Goal: Information Seeking & Learning: Learn about a topic

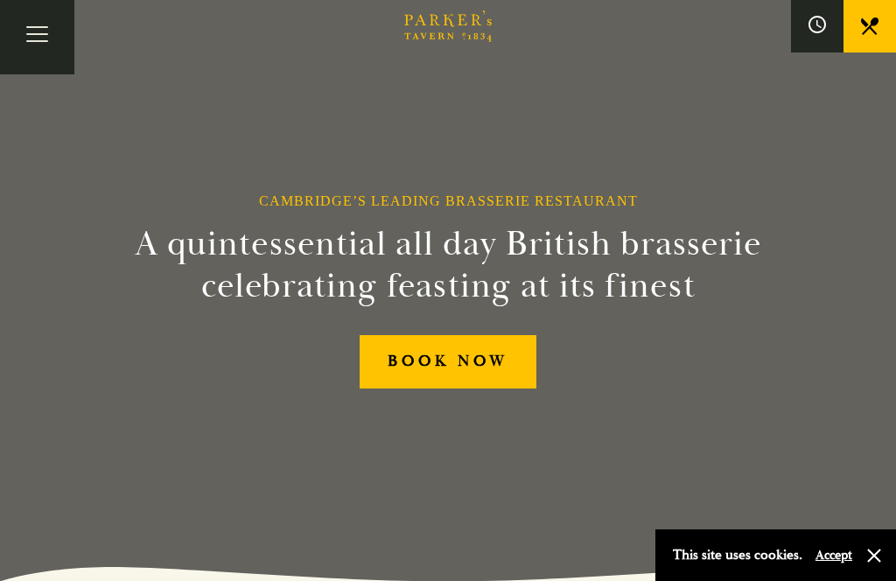
click at [44, 19] on button "Toggle navigation" at bounding box center [37, 37] width 74 height 74
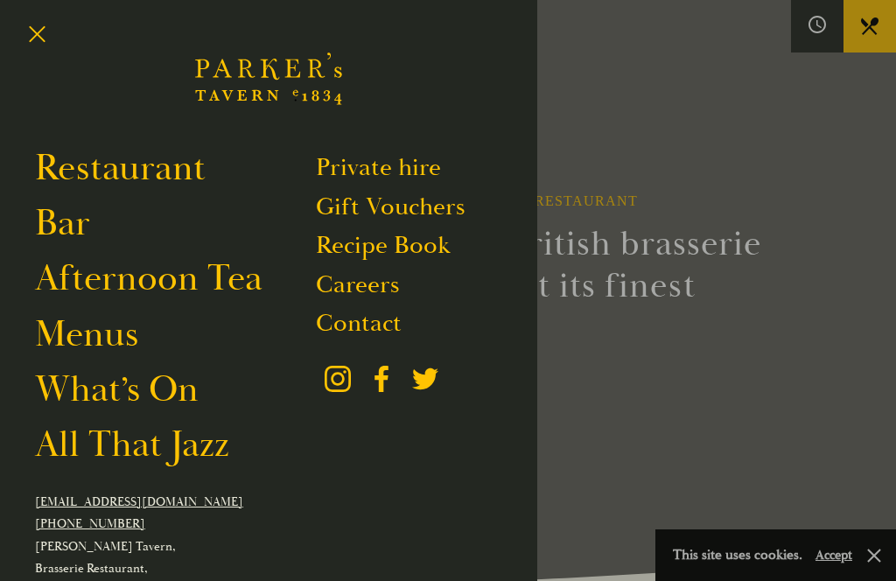
click at [148, 170] on link "Restaurant" at bounding box center [120, 168] width 171 height 46
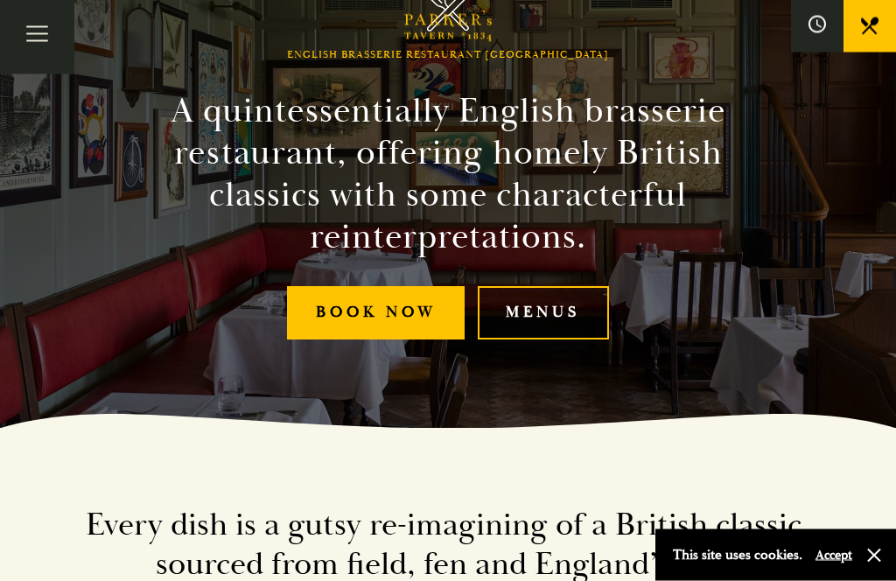
scroll to position [153, 0]
click at [529, 340] on link "Menus" at bounding box center [543, 312] width 131 height 53
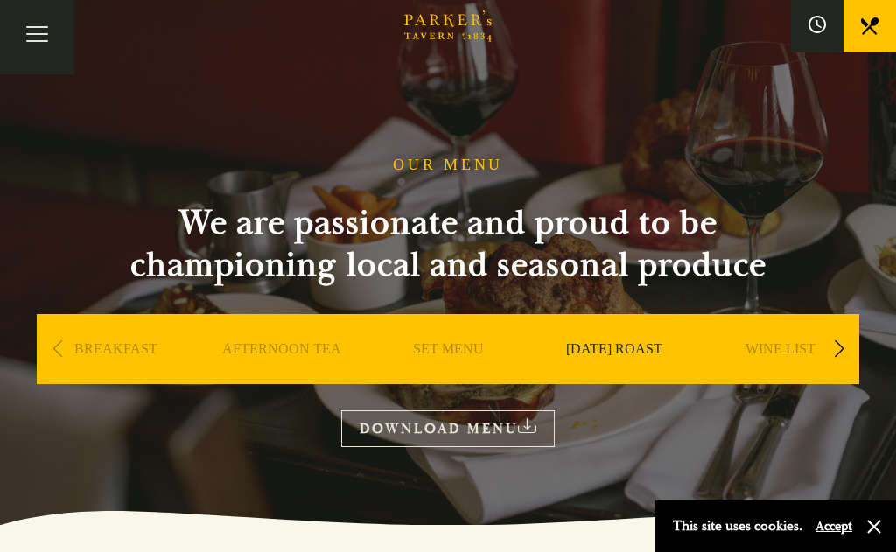
click at [603, 349] on link "[DATE] ROAST" at bounding box center [614, 375] width 96 height 70
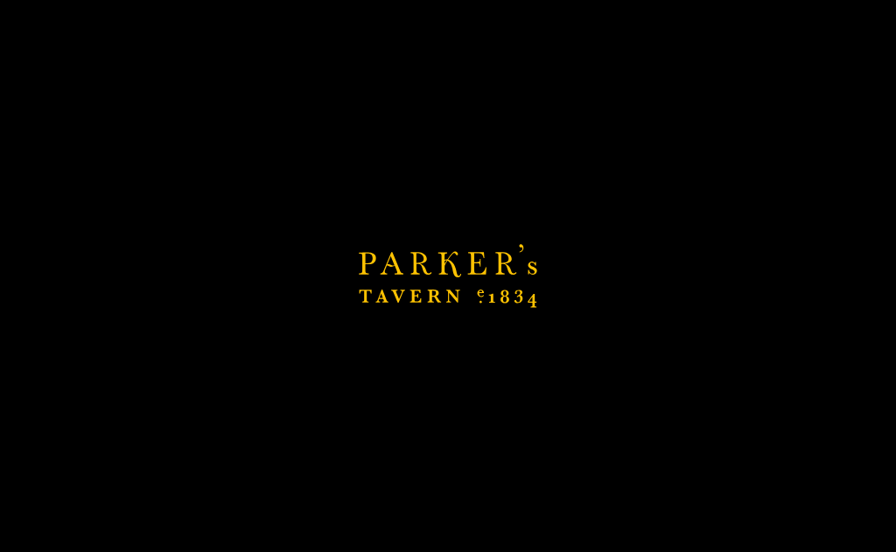
click at [441, 431] on link "DOWNLOAD MENU" at bounding box center [448, 428] width 214 height 36
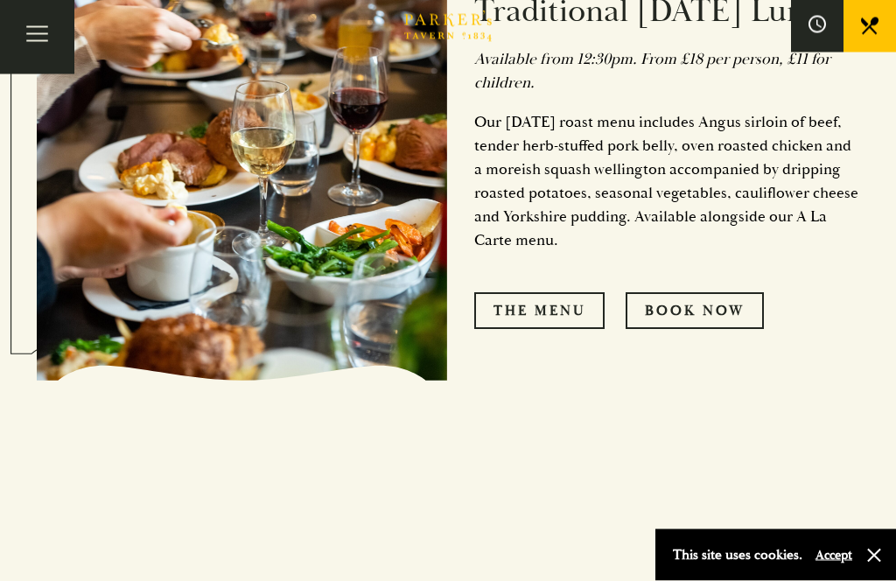
scroll to position [962, 0]
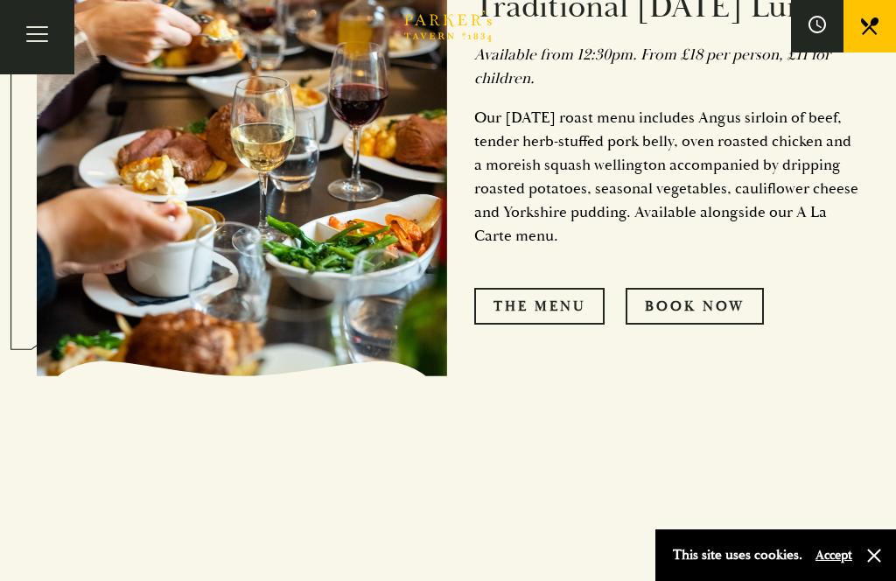
click at [553, 325] on link "The Menu" at bounding box center [539, 306] width 130 height 37
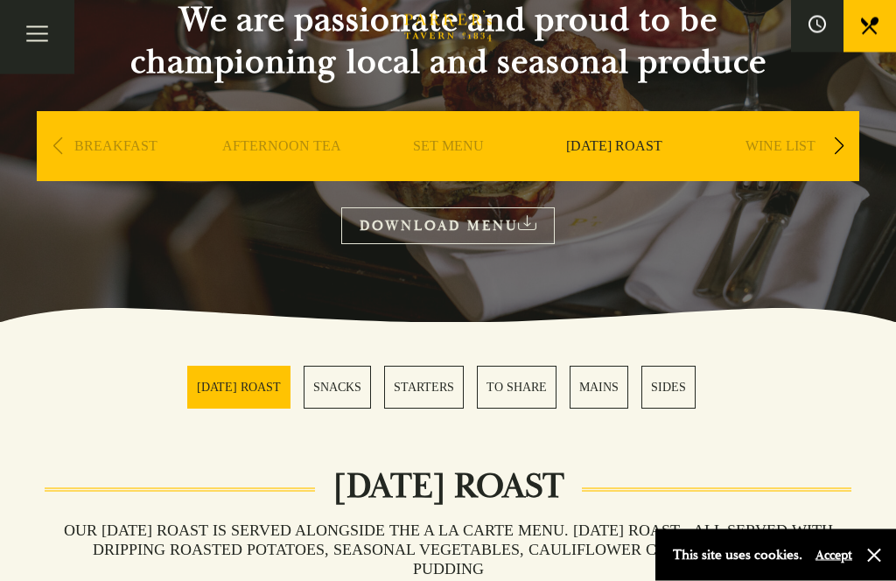
scroll to position [203, 0]
click at [439, 253] on section "OUR MENU We are passionate and proud to be championing local and seasonal produ…" at bounding box center [448, 59] width 896 height 525
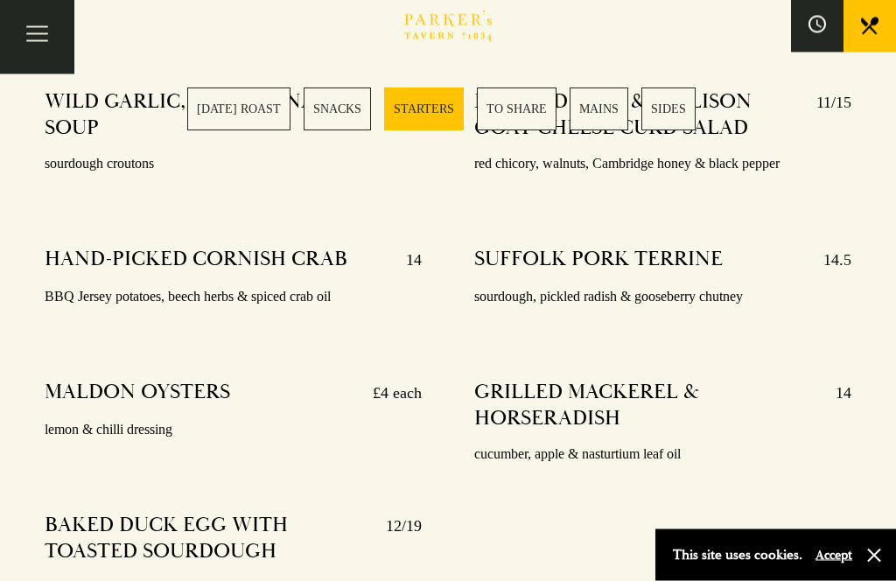
scroll to position [1938, 0]
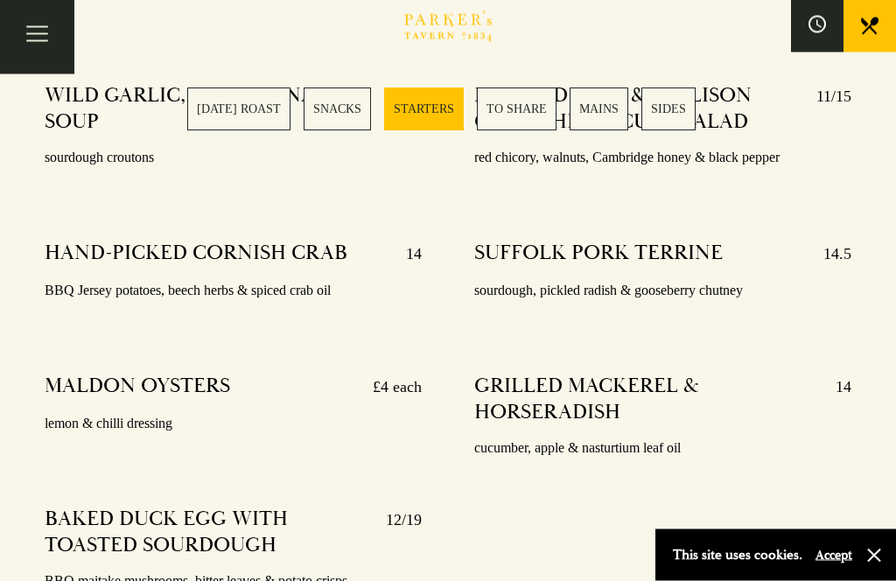
click at [893, 299] on div "STARTERS WILD GARLIC, PEA & SPINACH SOUP 10 sourdough croutons HAND-PICKED CORN…" at bounding box center [448, 301] width 896 height 702
click at [893, 300] on div "STARTERS WILD GARLIC, PEA & SPINACH SOUP 10 sourdough croutons HAND-PICKED CORN…" at bounding box center [448, 301] width 896 height 702
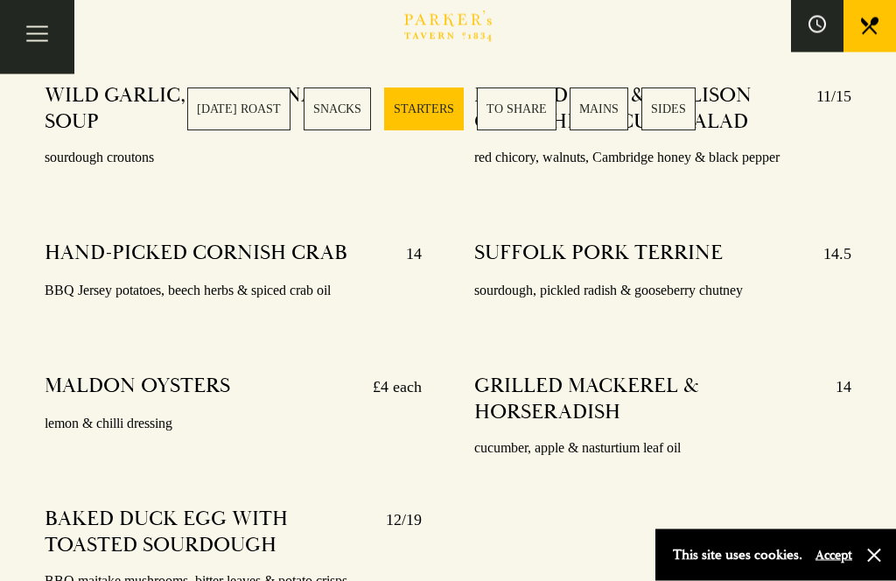
click at [893, 299] on div "STARTERS WILD GARLIC, PEA & SPINACH SOUP 10 sourdough croutons HAND-PICKED CORN…" at bounding box center [448, 301] width 896 height 702
click at [893, 300] on div "STARTERS WILD GARLIC, PEA & SPINACH SOUP 10 sourdough croutons HAND-PICKED CORN…" at bounding box center [448, 301] width 896 height 702
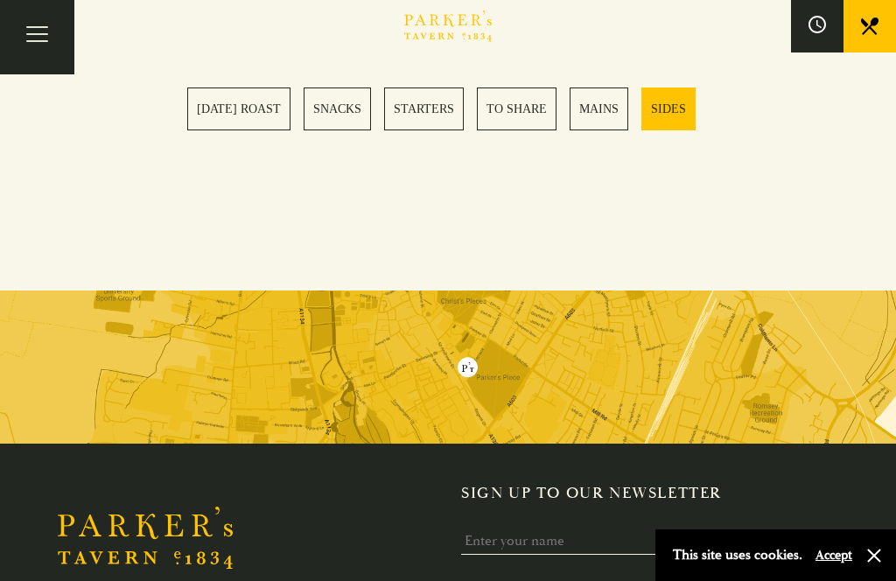
scroll to position [4649, 0]
click at [245, 111] on link "[DATE] ROAST" at bounding box center [238, 109] width 103 height 43
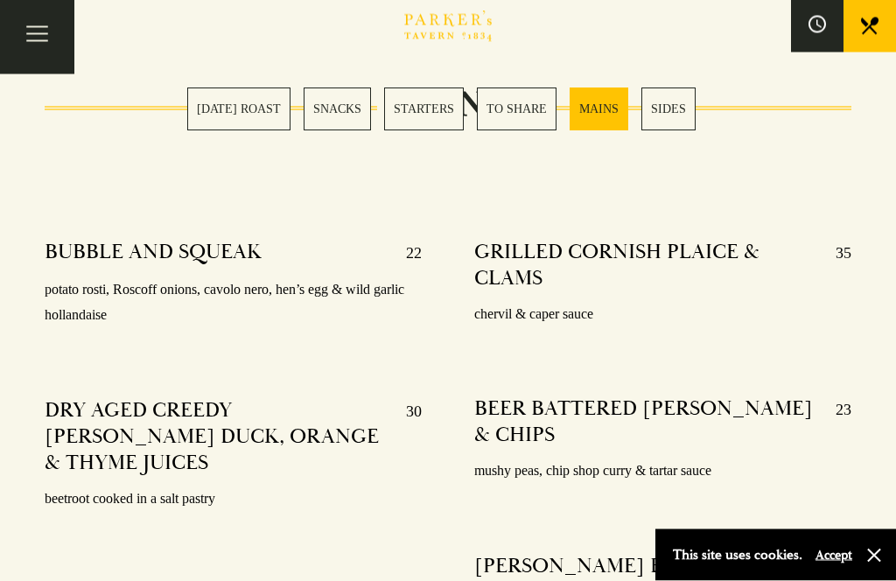
scroll to position [3144, 0]
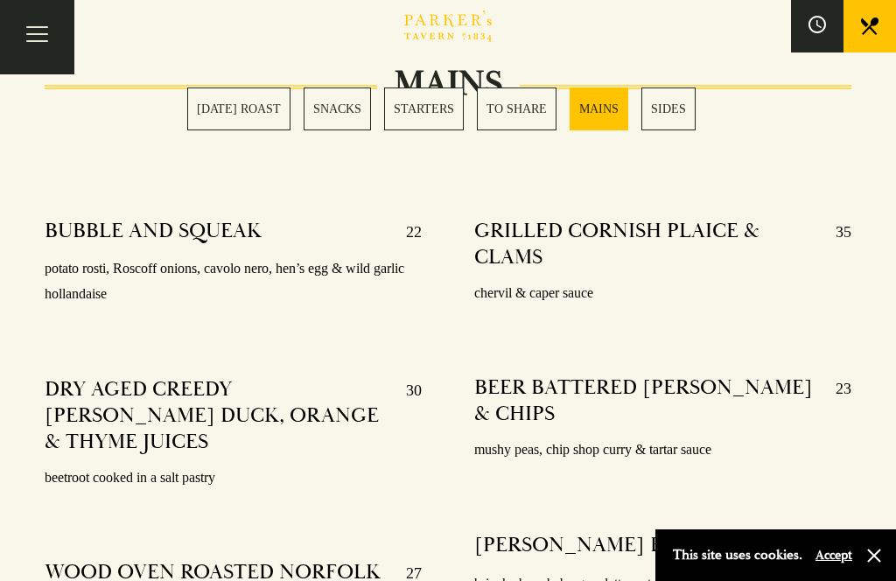
click at [273, 126] on link "SUNDAY ROAST" at bounding box center [238, 109] width 103 height 43
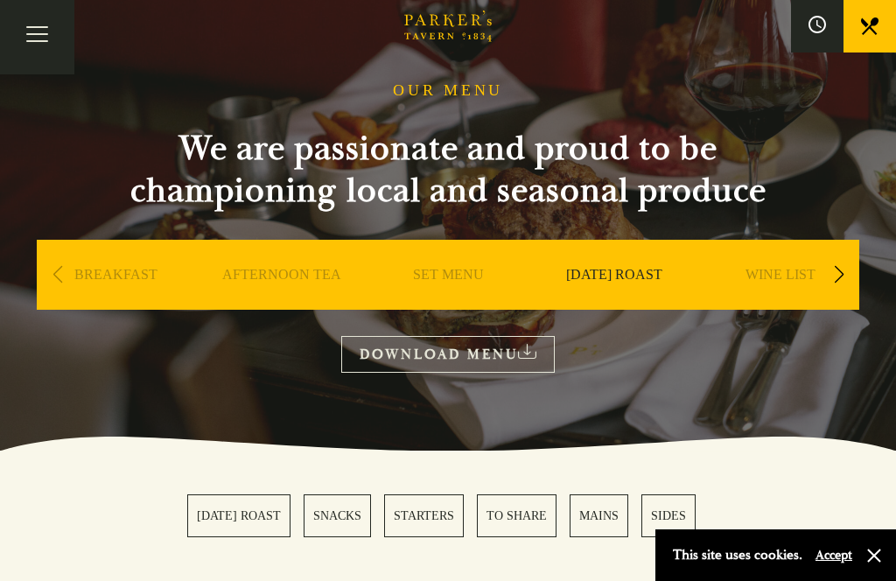
scroll to position [74, 0]
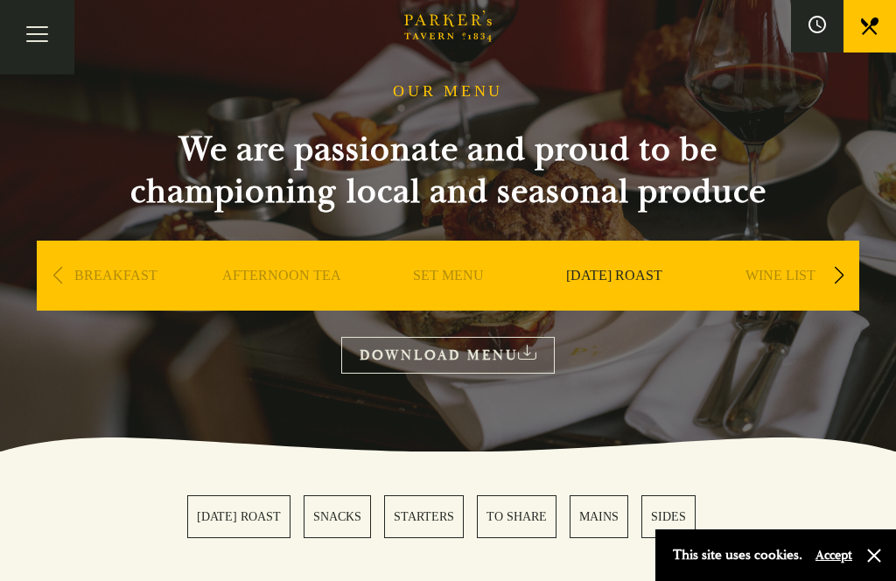
click at [438, 359] on link "DOWNLOAD MENU" at bounding box center [448, 355] width 214 height 36
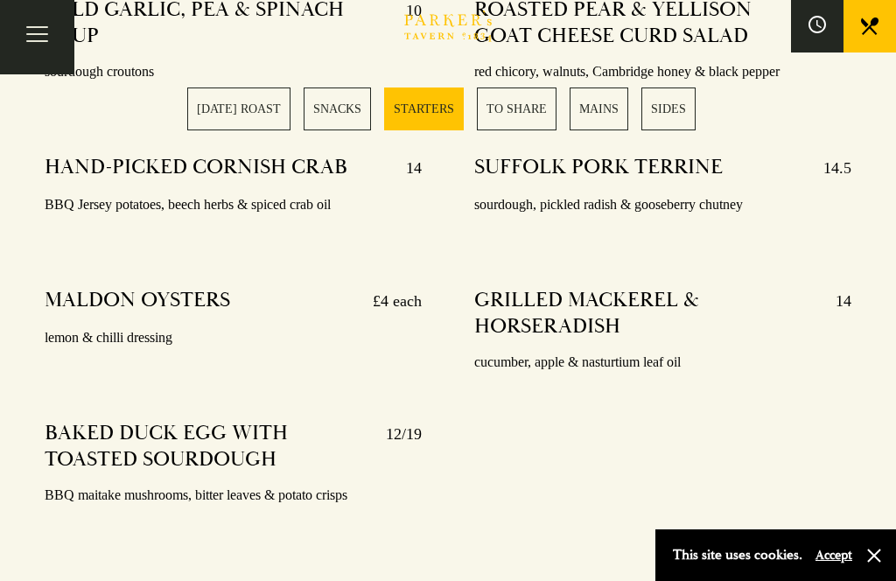
scroll to position [2014, 0]
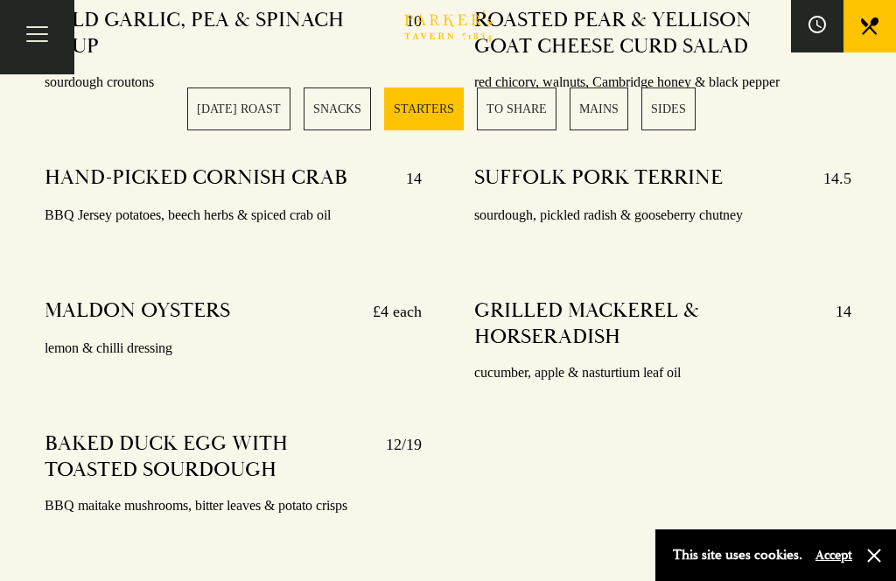
click at [42, 74] on button "Toggle navigation" at bounding box center [37, 37] width 74 height 74
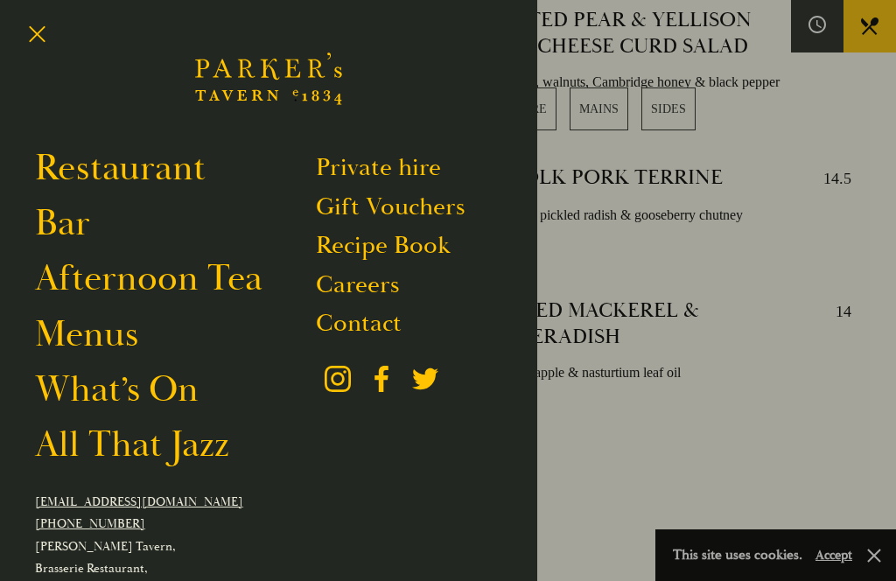
click at [138, 176] on link "Restaurant" at bounding box center [120, 168] width 171 height 46
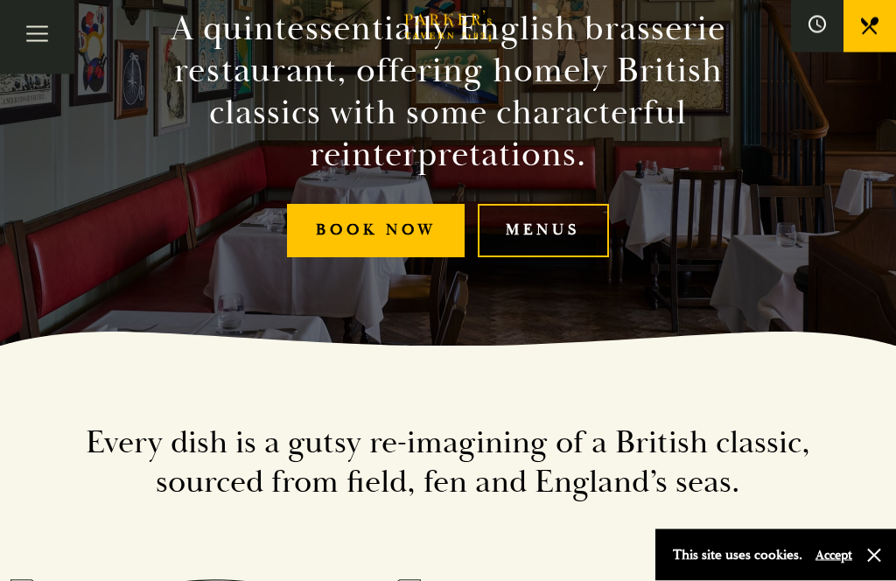
scroll to position [226, 0]
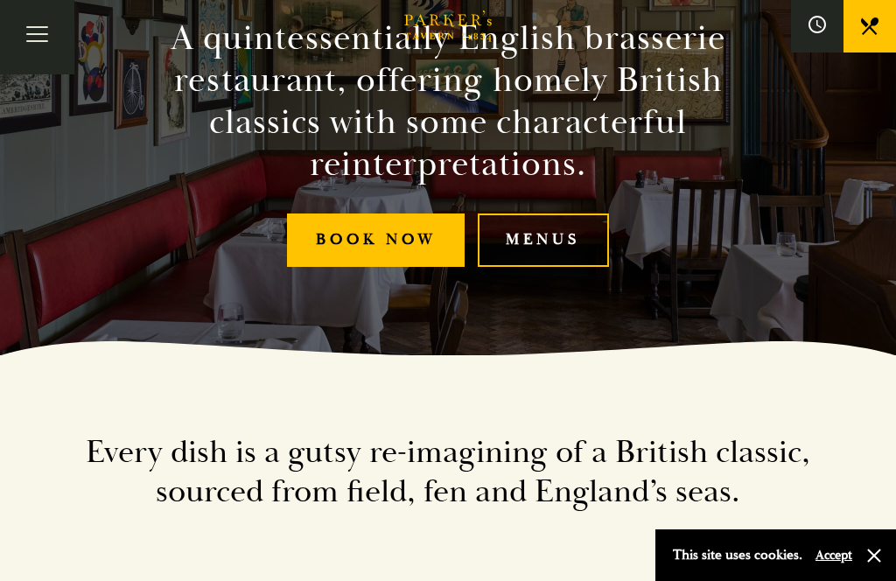
click at [557, 267] on link "Menus" at bounding box center [543, 240] width 131 height 53
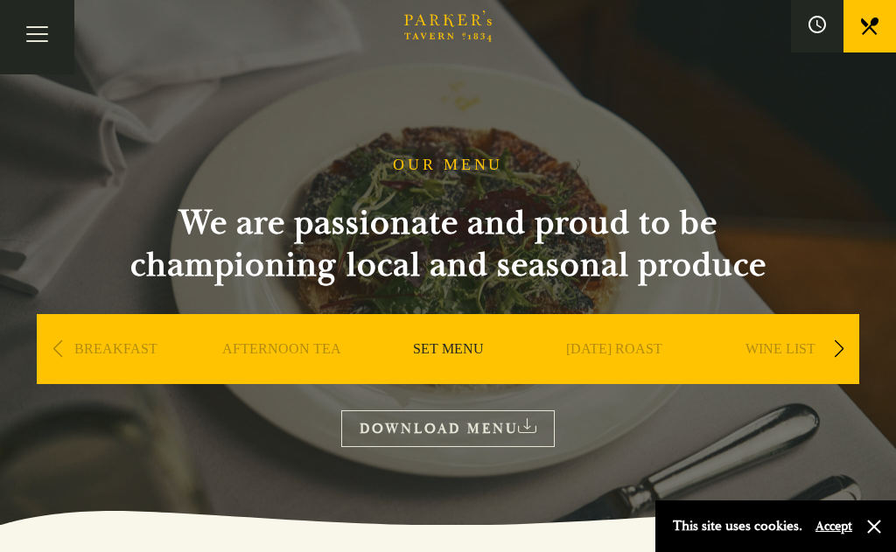
click at [798, 352] on link "WINE LIST" at bounding box center [781, 375] width 70 height 70
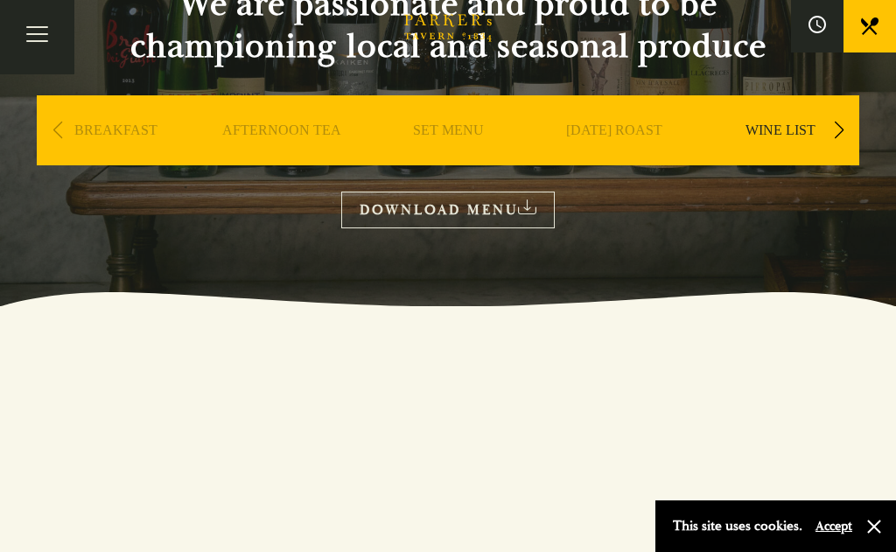
scroll to position [217, 0]
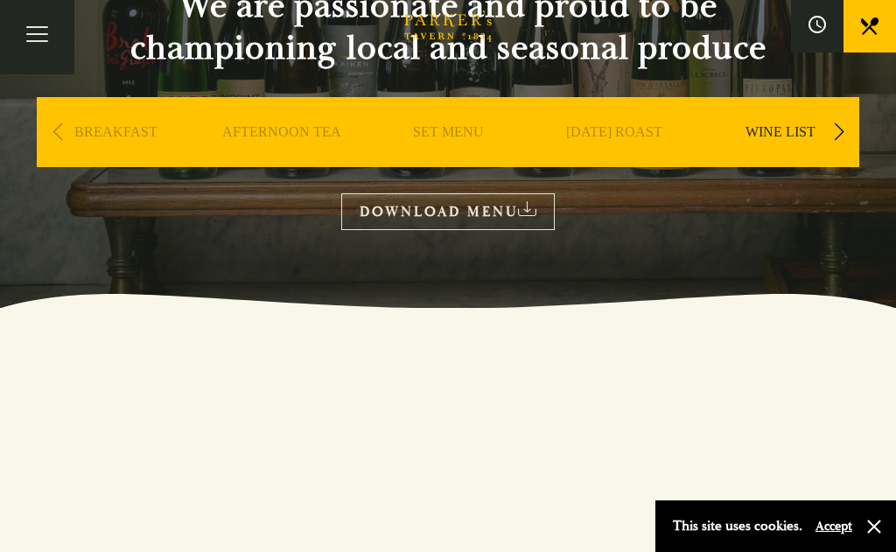
click at [468, 215] on link "DOWNLOAD MENU" at bounding box center [448, 211] width 214 height 36
click at [447, 124] on link "SET MENU" at bounding box center [448, 158] width 71 height 70
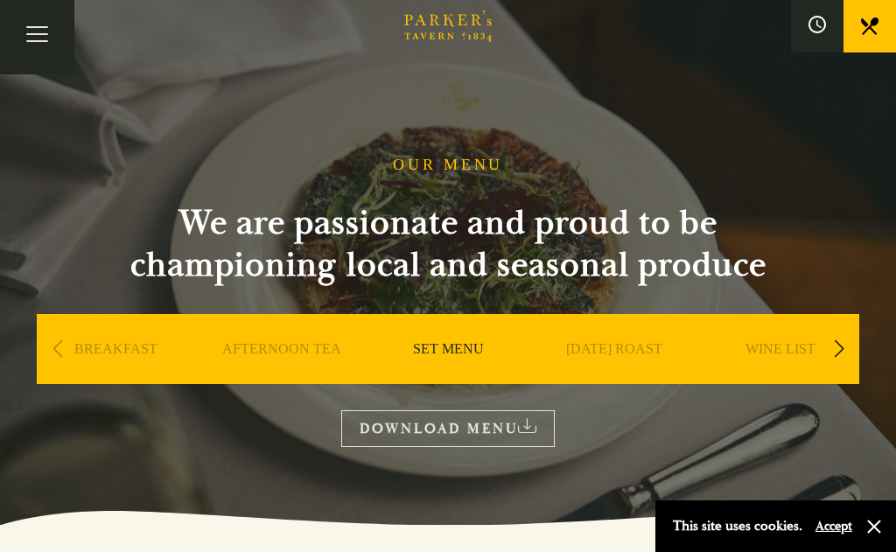
click at [465, 437] on link "DOWNLOAD MENU" at bounding box center [448, 428] width 214 height 36
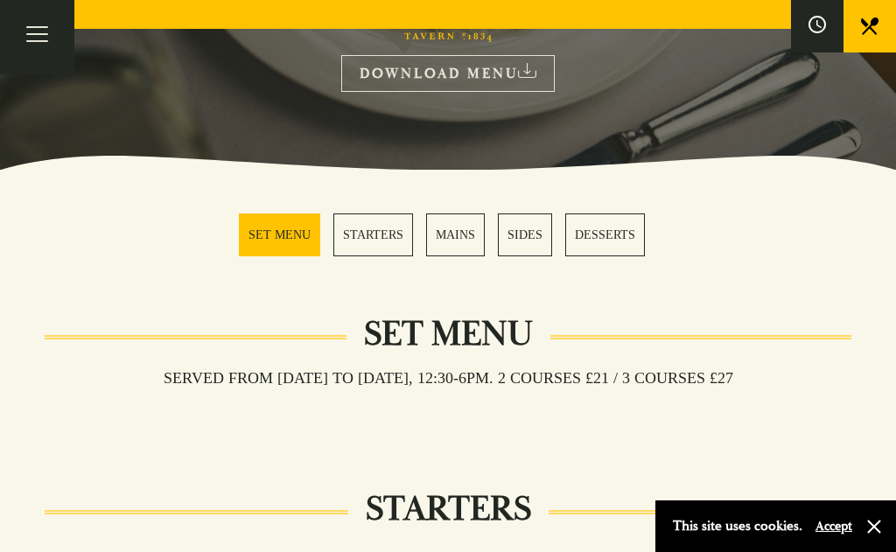
scroll to position [366, 0]
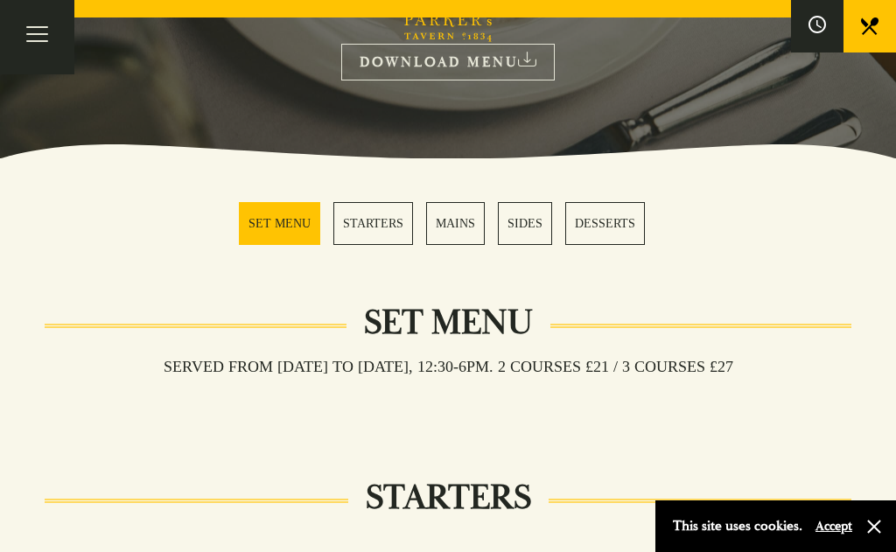
click at [601, 225] on link "DESSERTS" at bounding box center [605, 223] width 80 height 43
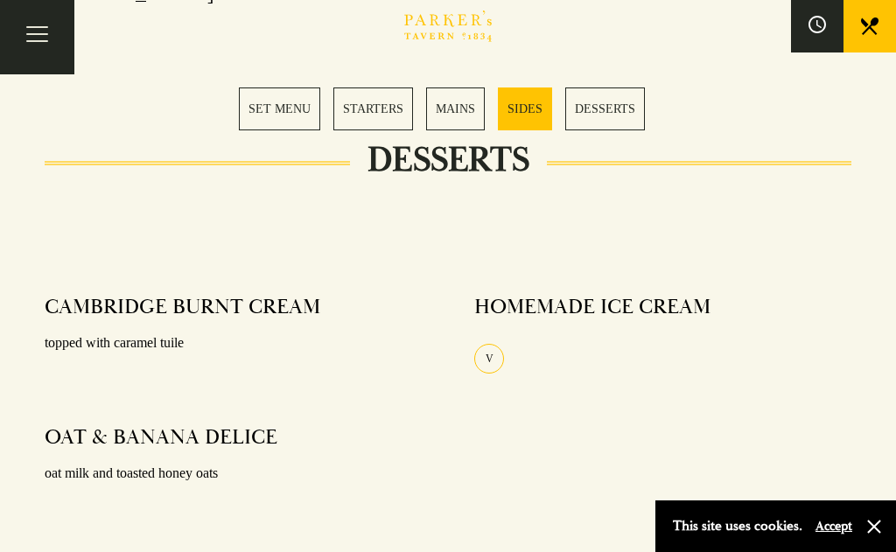
scroll to position [2236, 0]
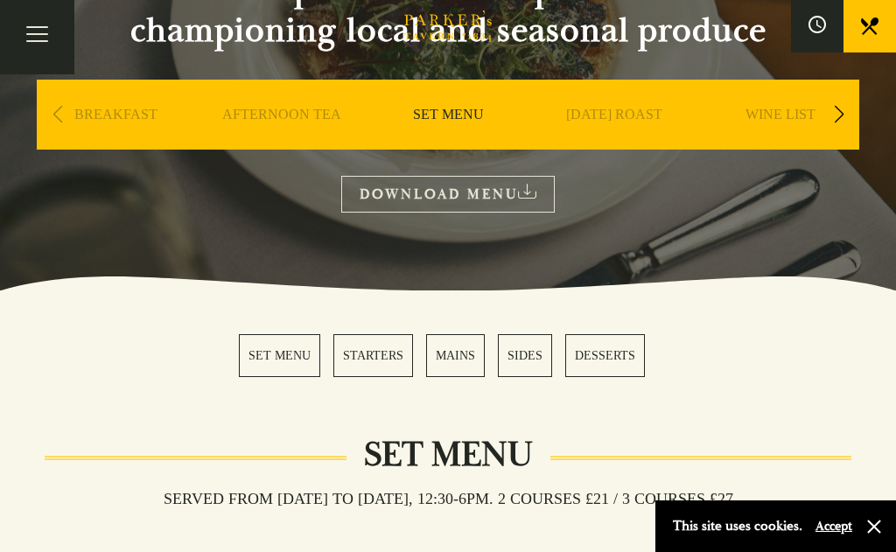
scroll to position [231, 0]
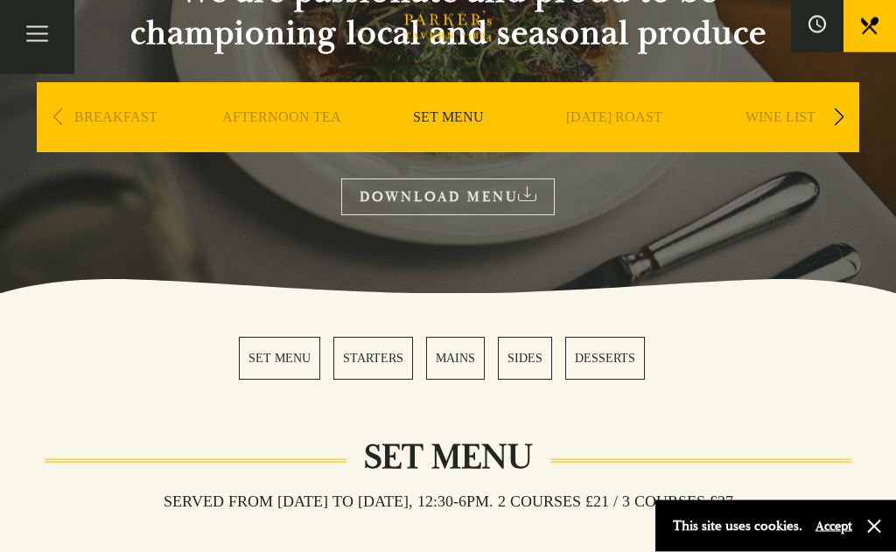
click at [607, 370] on link "DESSERTS" at bounding box center [605, 359] width 80 height 43
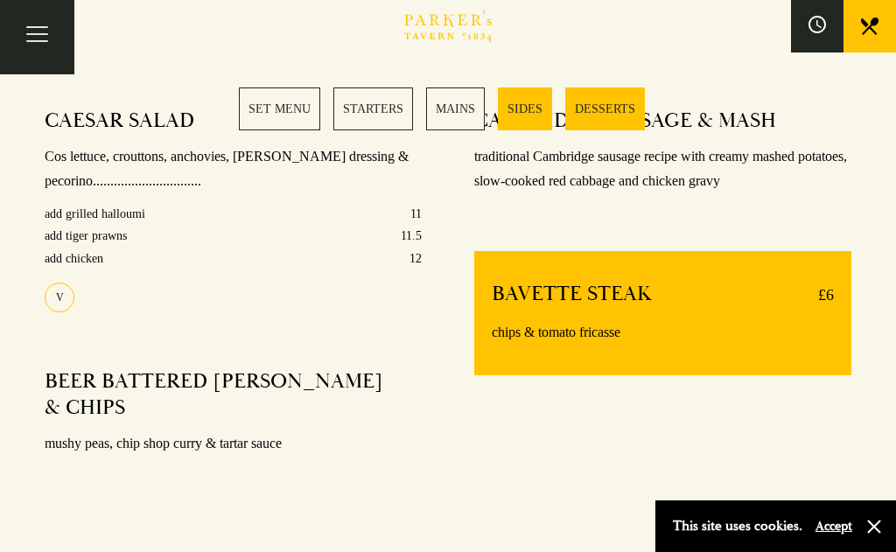
scroll to position [2370, 0]
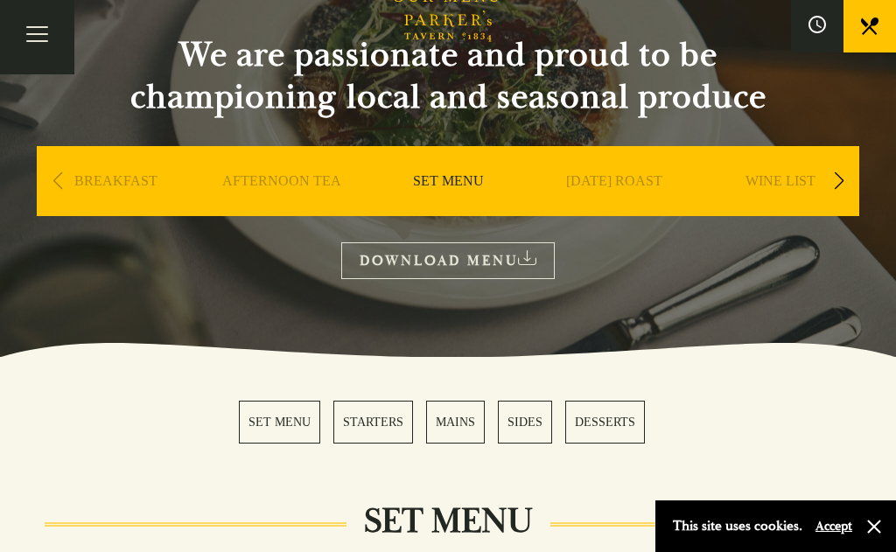
scroll to position [165, 0]
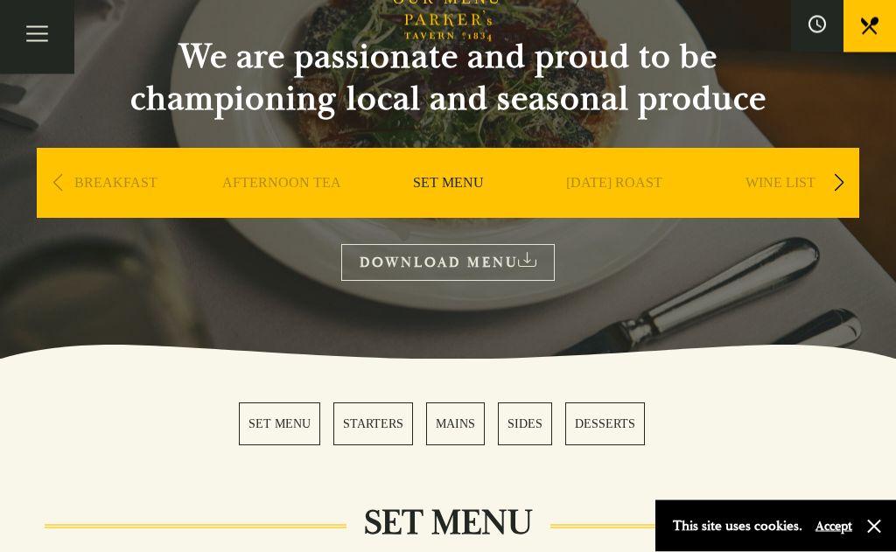
click at [15, 23] on button "Toggle navigation" at bounding box center [37, 37] width 74 height 74
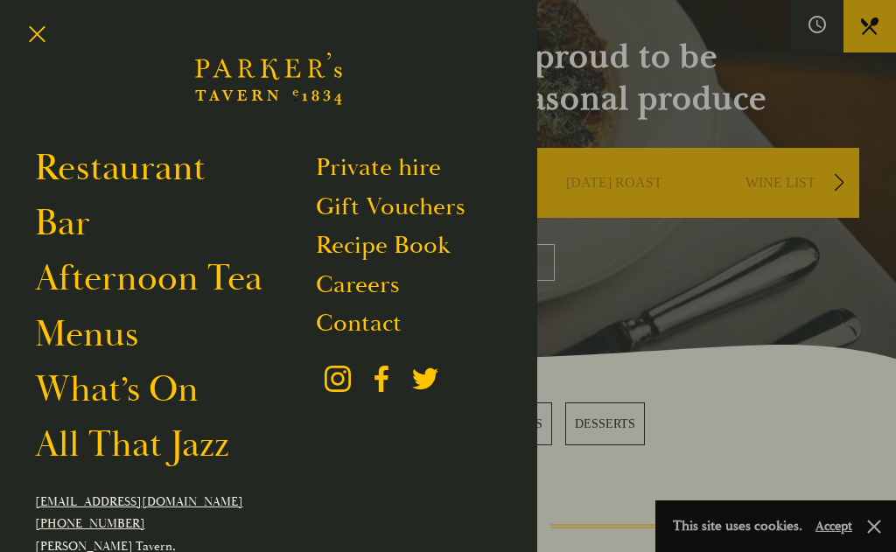
click at [146, 179] on link "Restaurant" at bounding box center [120, 168] width 171 height 46
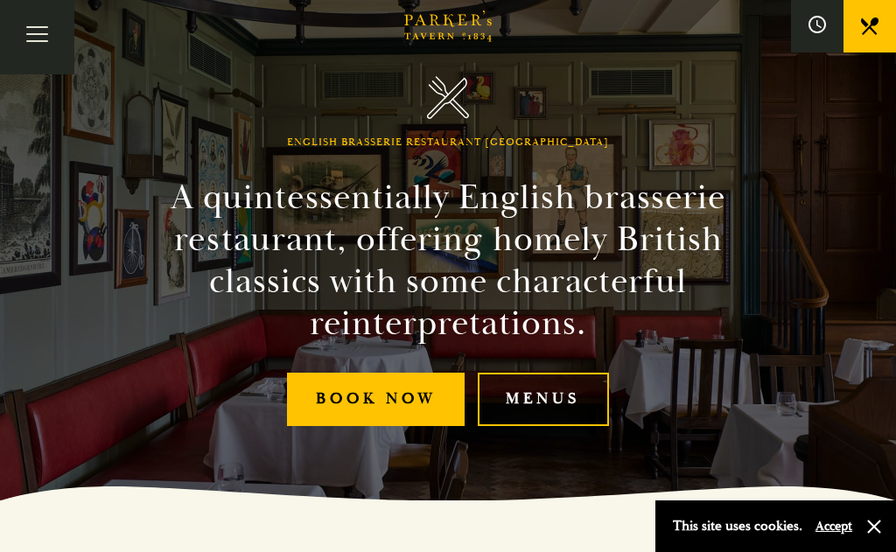
scroll to position [51, 0]
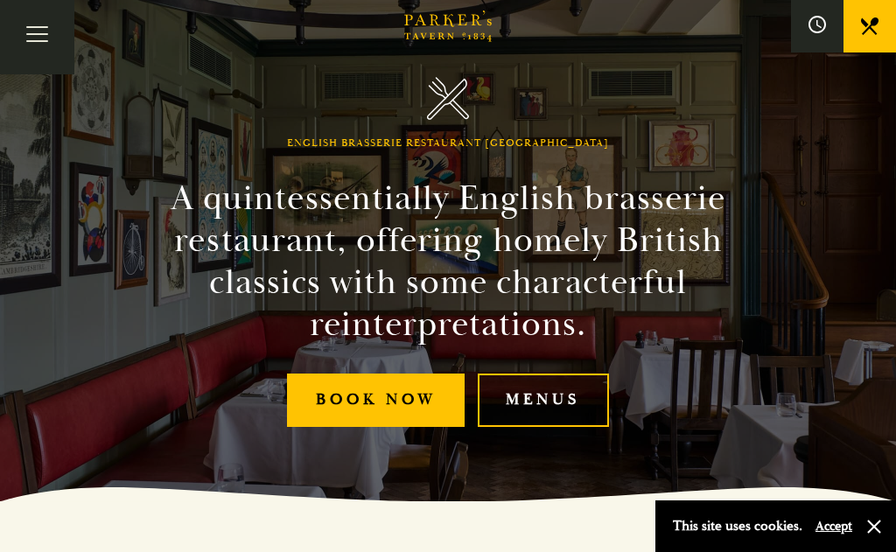
click at [892, 551] on div "This site uses cookies. Accept" at bounding box center [775, 527] width 241 height 52
click at [857, 551] on div "This site uses cookies. Accept" at bounding box center [775, 527] width 241 height 52
click at [865, 551] on div "This site uses cookies. Accept" at bounding box center [775, 527] width 241 height 52
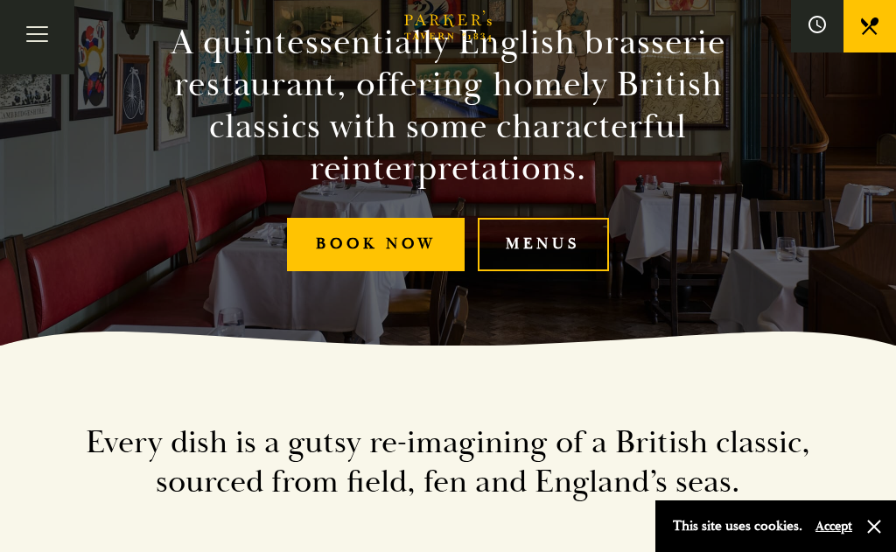
scroll to position [0, 0]
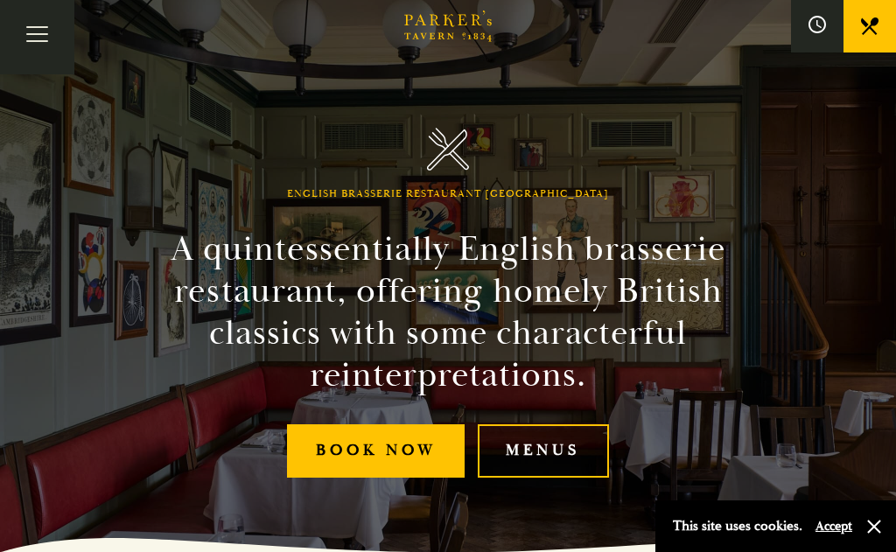
click at [542, 478] on link "Menus" at bounding box center [543, 450] width 131 height 53
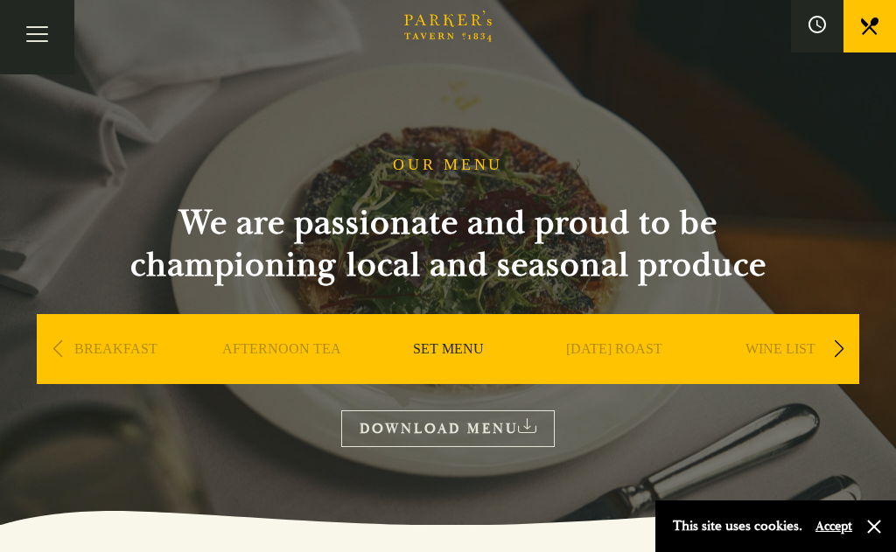
click at [628, 369] on link "[DATE] ROAST" at bounding box center [614, 375] width 96 height 70
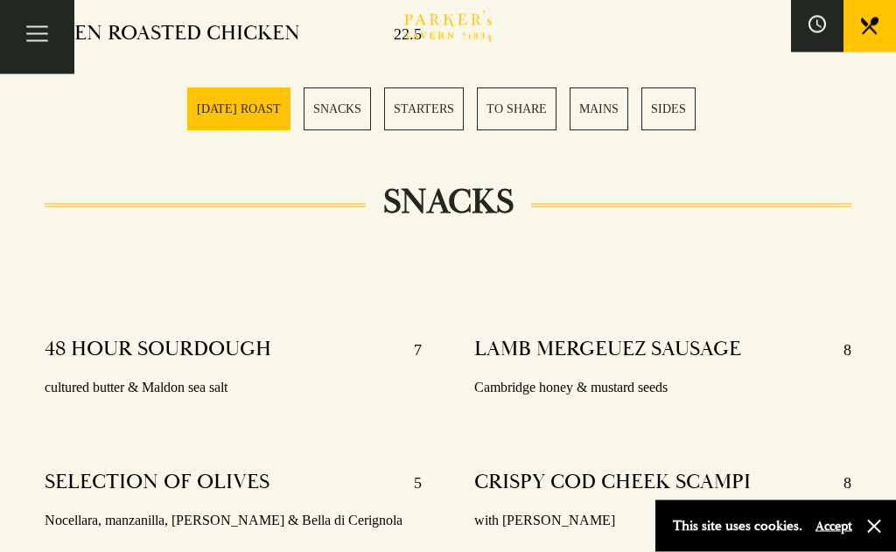
scroll to position [1066, 0]
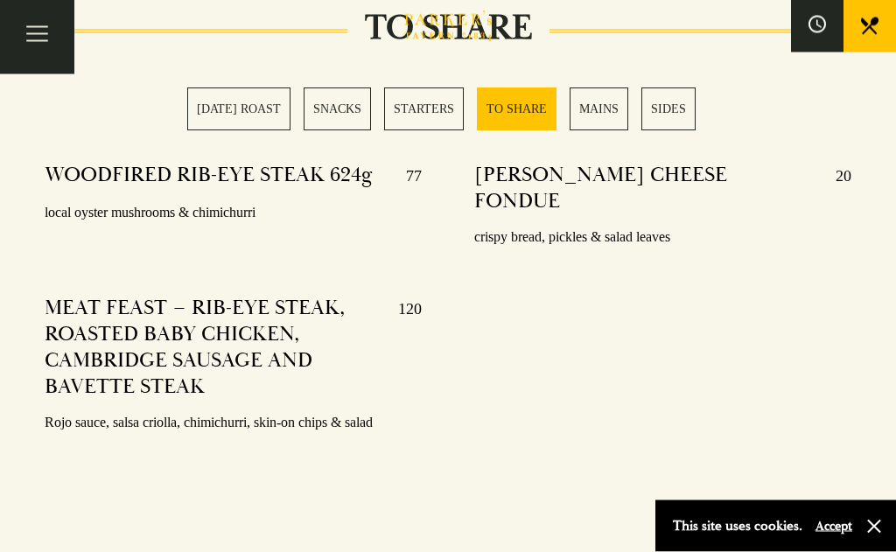
scroll to position [2471, 0]
